Goal: Transaction & Acquisition: Purchase product/service

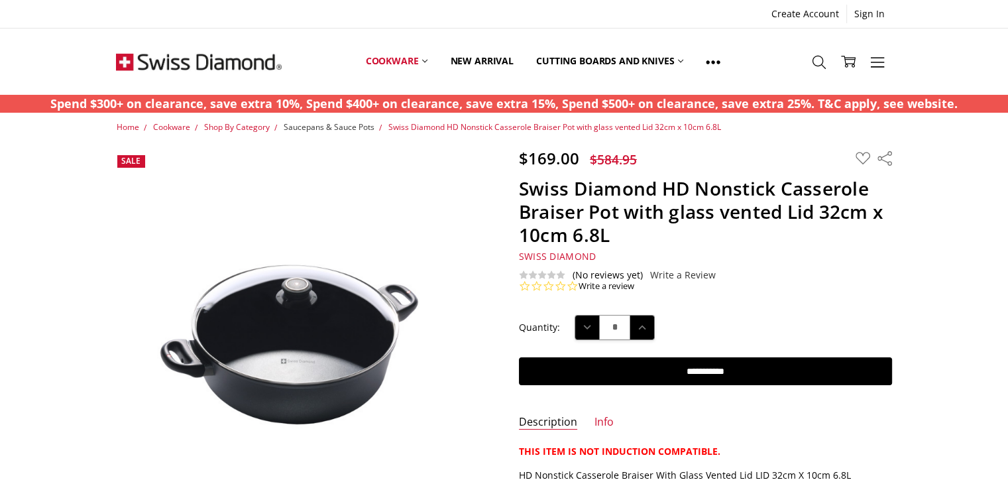
click at [354, 127] on span "Saucepans & Sauce Pots" at bounding box center [328, 126] width 91 height 11
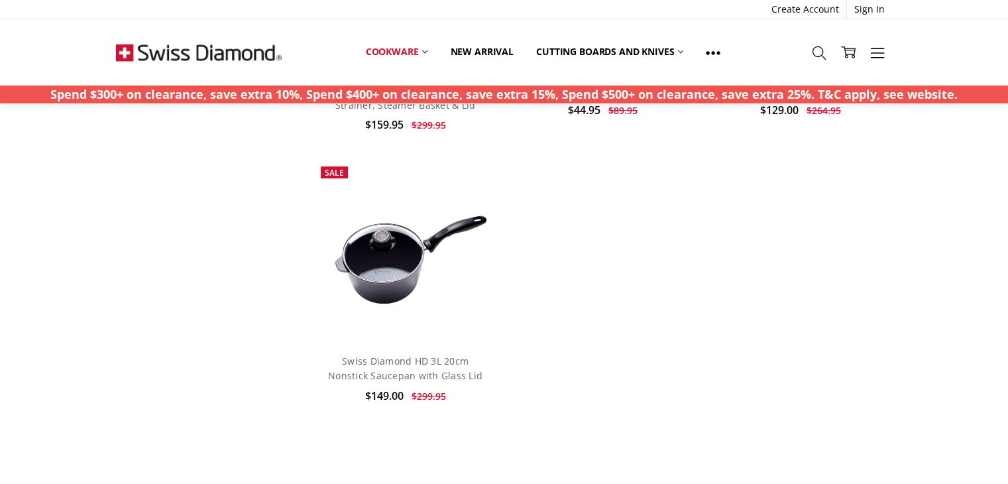
scroll to position [5734, 0]
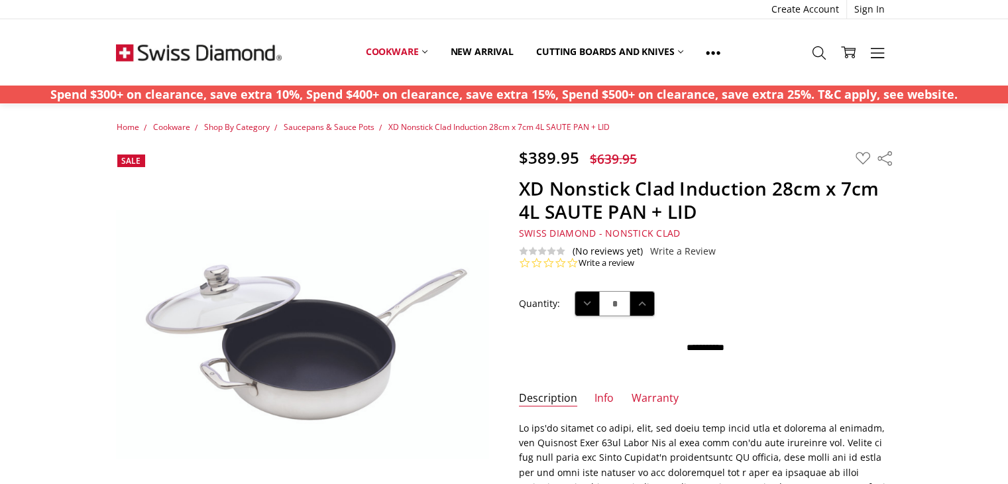
scroll to position [276, 0]
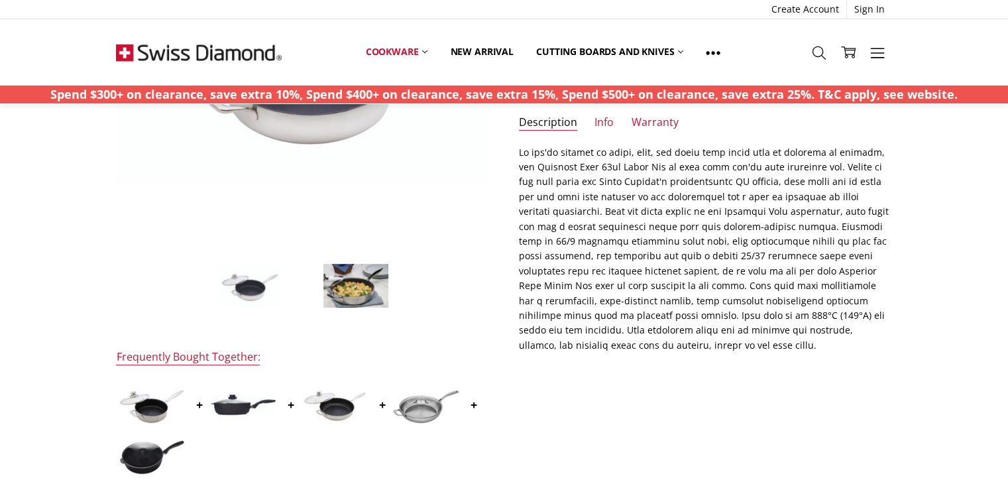
click at [354, 300] on img at bounding box center [356, 285] width 66 height 45
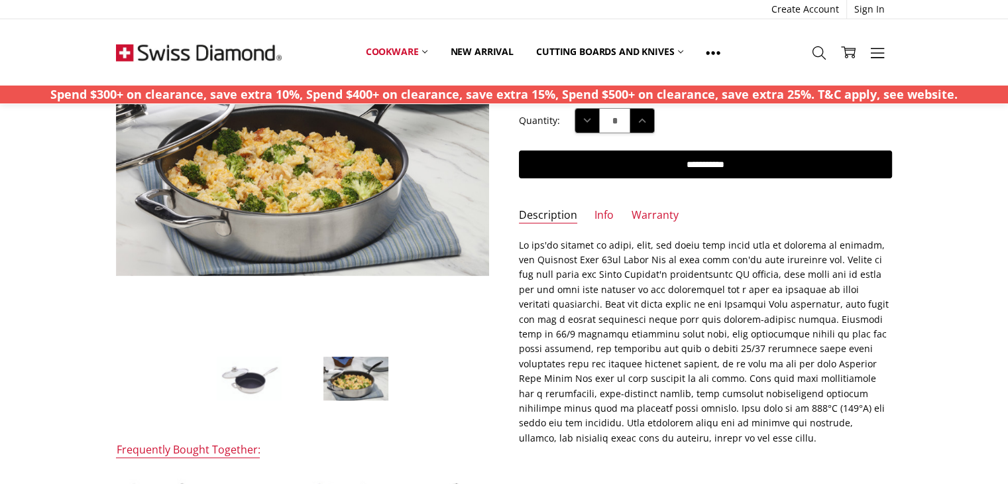
scroll to position [201, 0]
